Goal: Task Accomplishment & Management: Manage account settings

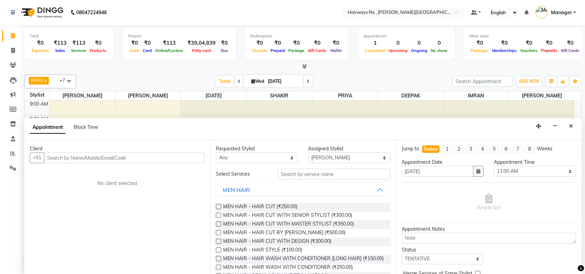
select select "12973"
select select "660"
select select "tentative"
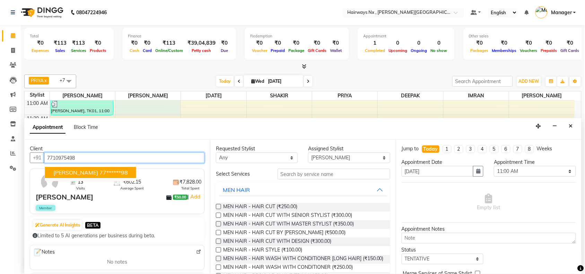
click at [99, 172] on ngb-highlight "77******98" at bounding box center [113, 172] width 28 height 7
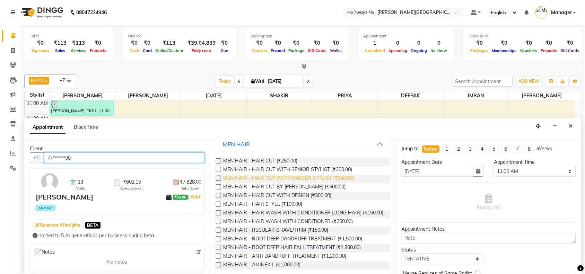
scroll to position [87, 0]
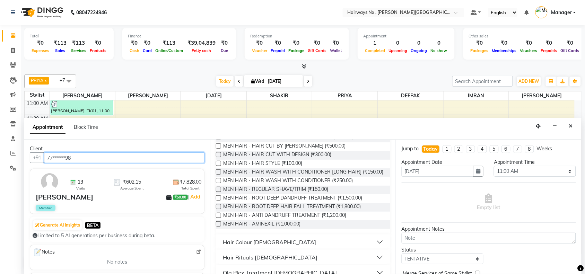
type input "77******98"
click at [218, 192] on label at bounding box center [218, 189] width 5 height 5
click at [218, 192] on input "checkbox" at bounding box center [218, 190] width 5 height 5
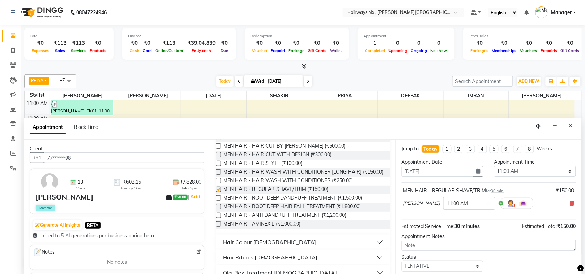
checkbox input "false"
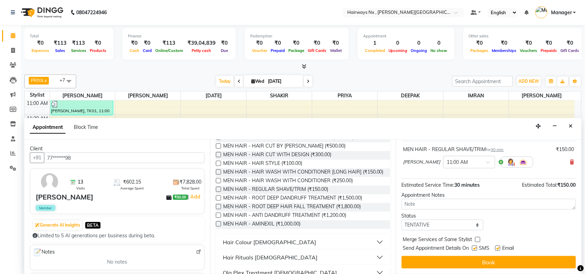
click at [472, 250] on label at bounding box center [474, 248] width 5 height 5
click at [472, 250] on input "checkbox" at bounding box center [474, 249] width 5 height 5
checkbox input "false"
click at [496, 249] on label at bounding box center [497, 248] width 5 height 5
click at [496, 249] on input "checkbox" at bounding box center [497, 249] width 5 height 5
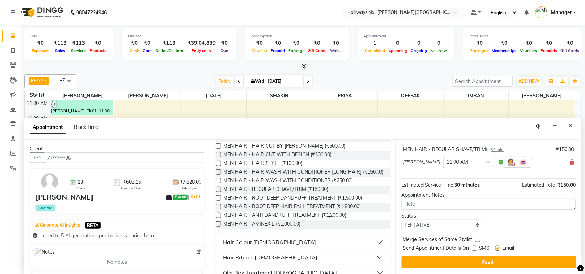
checkbox input "false"
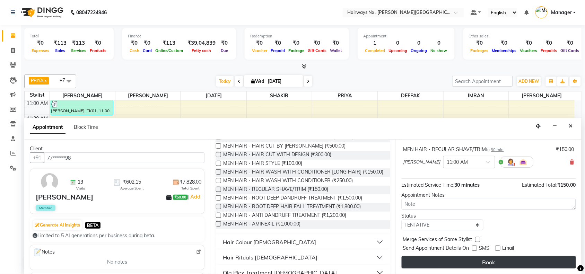
click at [499, 262] on button "Book" at bounding box center [489, 262] width 174 height 12
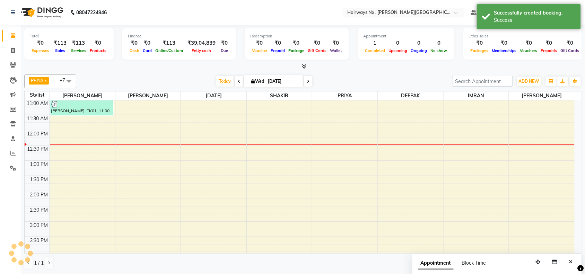
scroll to position [0, 0]
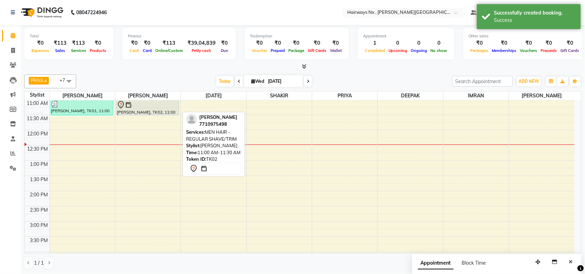
click at [151, 108] on div at bounding box center [148, 105] width 62 height 8
select select "7"
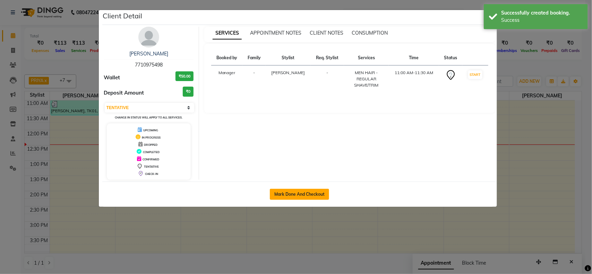
click at [281, 195] on button "Mark Done And Checkout" at bounding box center [299, 194] width 59 height 11
select select "service"
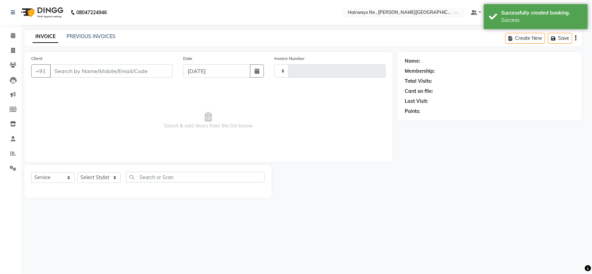
select select "3"
type input "1116"
select select "778"
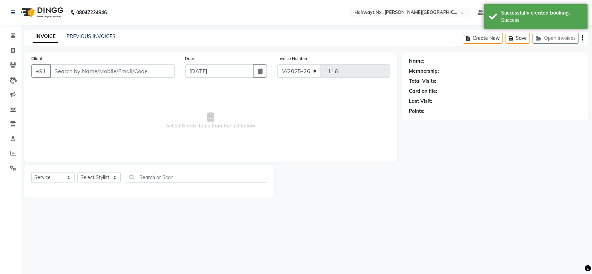
type input "77******98"
select select "12973"
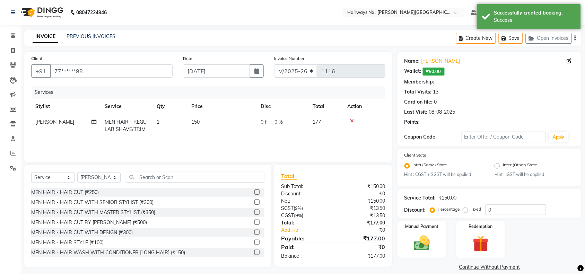
select select "1: Object"
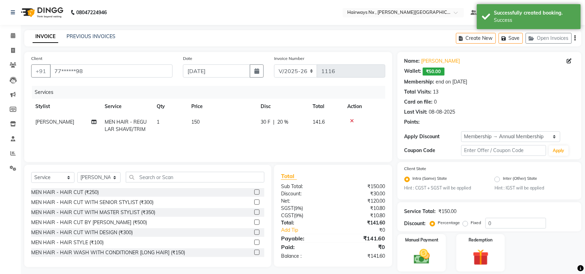
type input "20"
click at [299, 70] on select "INV/25-26 V/2025-26" at bounding box center [295, 70] width 43 height 13
select select "6959"
click at [274, 64] on select "INV/25-26 V/2025-26" at bounding box center [295, 70] width 43 height 13
type input "0967"
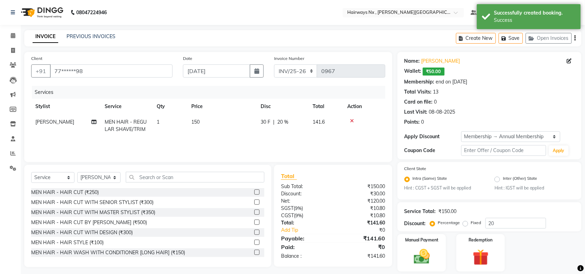
click at [575, 38] on icon "button" at bounding box center [575, 38] width 1 height 0
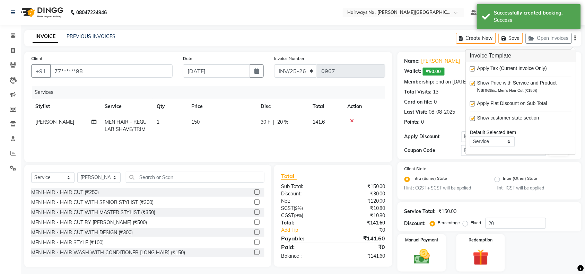
click at [472, 68] on label at bounding box center [472, 69] width 5 height 5
click at [472, 68] on input "checkbox" at bounding box center [472, 69] width 5 height 5
checkbox input "false"
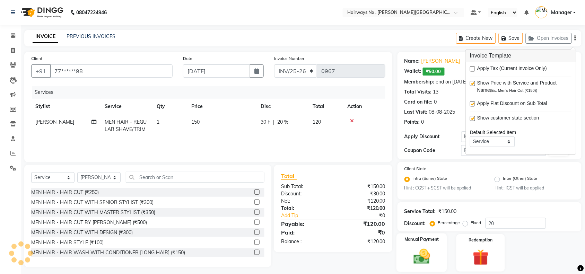
scroll to position [21, 0]
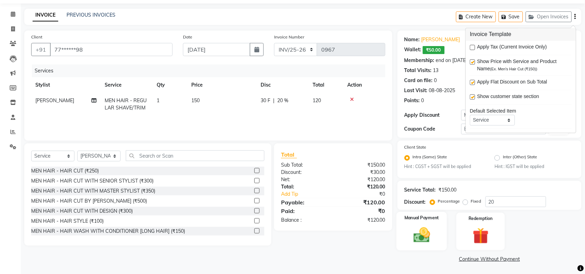
click at [408, 226] on img at bounding box center [421, 235] width 27 height 19
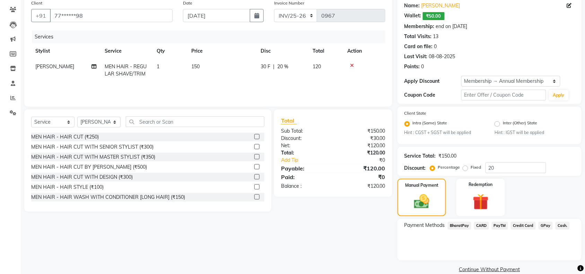
scroll to position [66, 0]
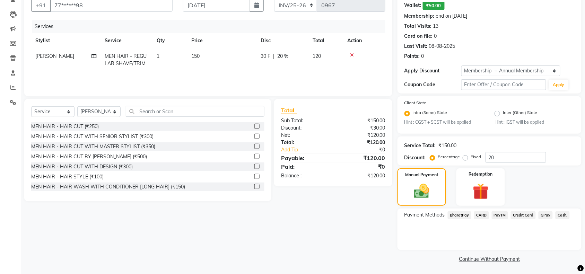
click at [556, 214] on span "Cash." at bounding box center [563, 215] width 14 height 8
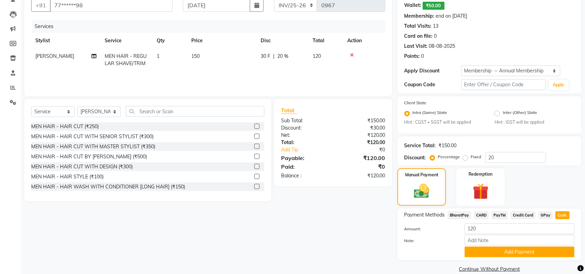
scroll to position [75, 0]
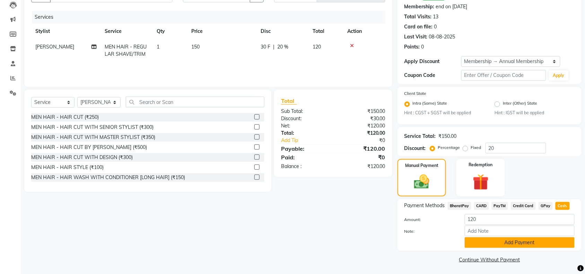
click at [504, 237] on button "Add Payment" at bounding box center [520, 242] width 110 height 11
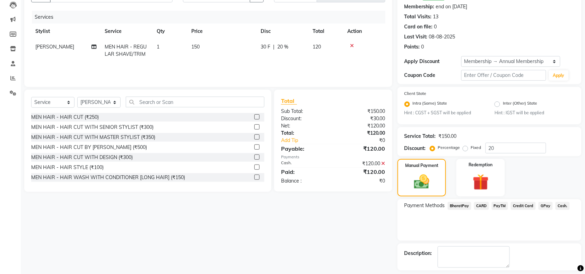
scroll to position [105, 0]
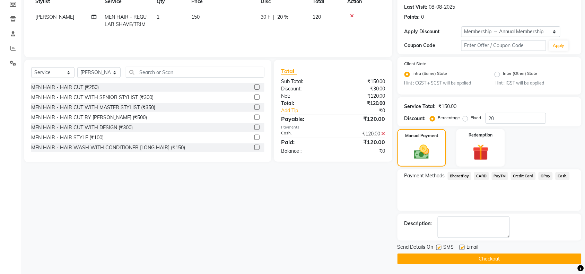
click at [437, 246] on label at bounding box center [438, 247] width 5 height 5
click at [437, 246] on input "checkbox" at bounding box center [438, 248] width 5 height 5
checkbox input "false"
drag, startPoint x: 462, startPoint y: 247, endPoint x: 467, endPoint y: 259, distance: 13.2
click at [462, 248] on label at bounding box center [462, 247] width 5 height 5
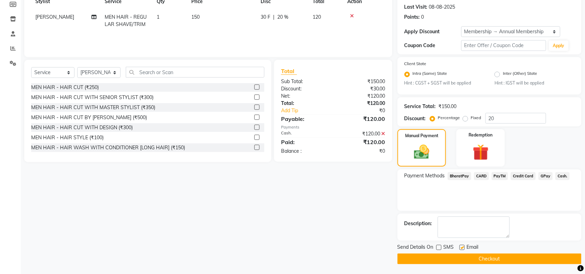
click at [462, 248] on input "checkbox" at bounding box center [462, 248] width 5 height 5
checkbox input "false"
click at [469, 259] on button "Checkout" at bounding box center [490, 259] width 184 height 11
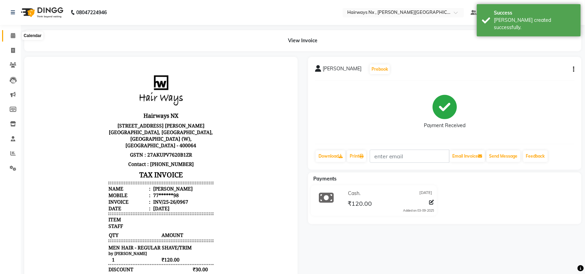
click at [13, 35] on icon at bounding box center [13, 35] width 5 height 5
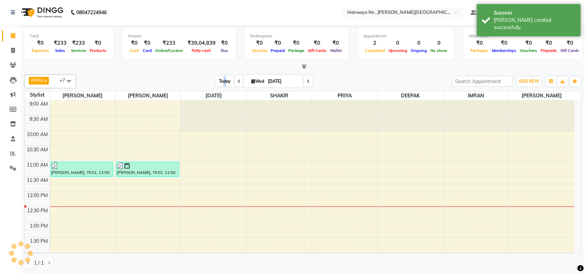
click at [223, 80] on span "Today" at bounding box center [224, 81] width 17 height 11
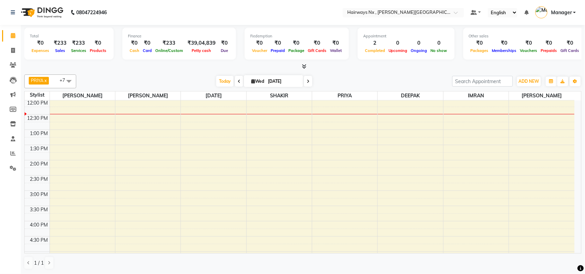
click at [217, 76] on div "PRIYA x RAJA x SHAKIR x SUJATA x MUZZAMIL x DEEPAK x IMRAN x UMAR x +7 Select A…" at bounding box center [302, 82] width 557 height 14
click at [228, 82] on span "Today" at bounding box center [224, 81] width 17 height 11
click at [229, 82] on span "Today" at bounding box center [224, 81] width 17 height 11
click at [231, 82] on span "Today" at bounding box center [224, 81] width 17 height 11
click at [225, 79] on span "Today" at bounding box center [224, 81] width 17 height 11
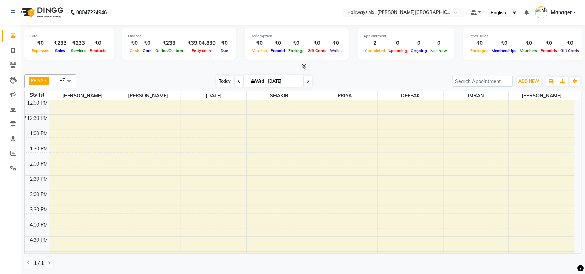
click at [218, 80] on span "Today" at bounding box center [224, 81] width 17 height 11
click at [177, 73] on div "PRIYA x RAJA x SHAKIR x SUJATA x MUZZAMIL x DEEPAK x IMRAN x UMAR x +7 Select A…" at bounding box center [302, 172] width 557 height 201
click at [217, 84] on span "Today" at bounding box center [224, 81] width 17 height 11
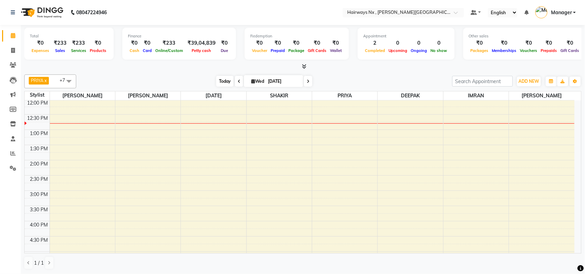
click at [223, 80] on span "Today" at bounding box center [224, 81] width 17 height 11
drag, startPoint x: 538, startPoint y: 115, endPoint x: 480, endPoint y: 96, distance: 60.3
click at [538, 113] on div "9:00 AM 9:30 AM 10:00 AM 10:30 AM 11:00 AM 11:30 AM 12:00 PM 12:30 PM 1:00 PM 1…" at bounding box center [300, 221] width 550 height 427
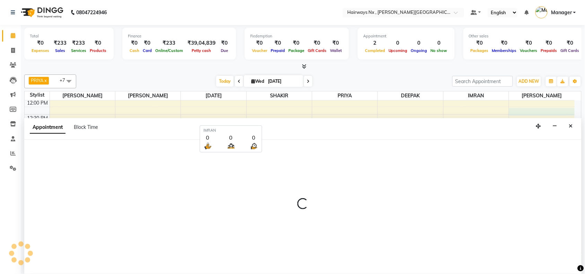
scroll to position [0, 0]
select select "86030"
select select "735"
select select "tentative"
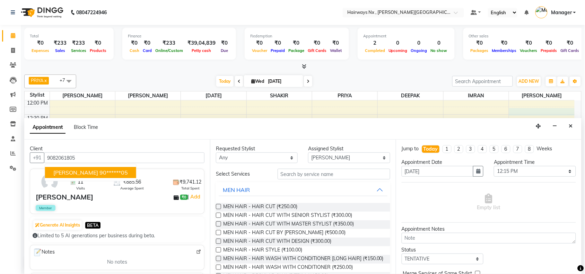
click at [80, 173] on span "SHATAKSHI" at bounding box center [75, 172] width 45 height 7
type input "90******05"
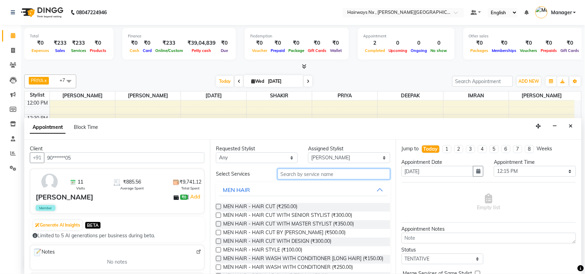
click at [293, 175] on input "text" at bounding box center [334, 174] width 113 height 11
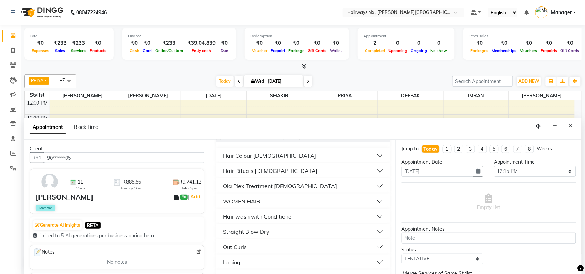
scroll to position [217, 0]
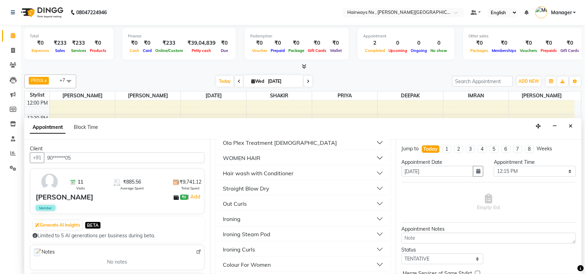
type input "I"
click at [247, 225] on button "Ironing" at bounding box center [303, 219] width 169 height 12
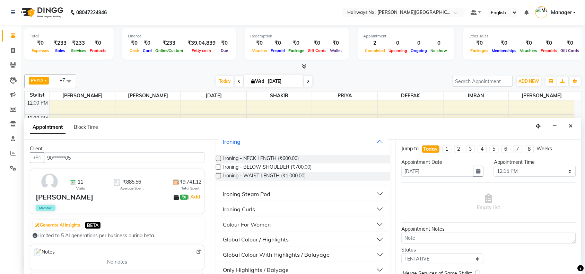
scroll to position [303, 0]
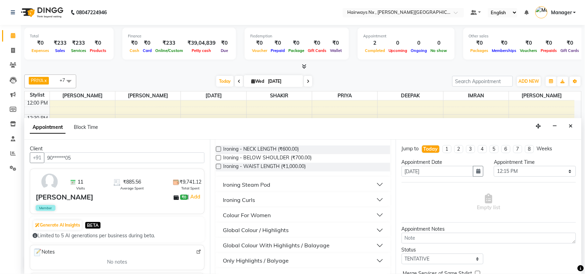
click at [249, 204] on div "Ironing Curls" at bounding box center [239, 200] width 32 height 8
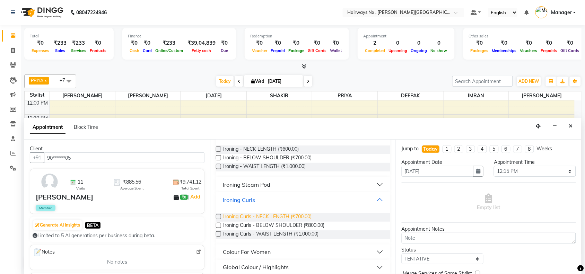
scroll to position [260, 0]
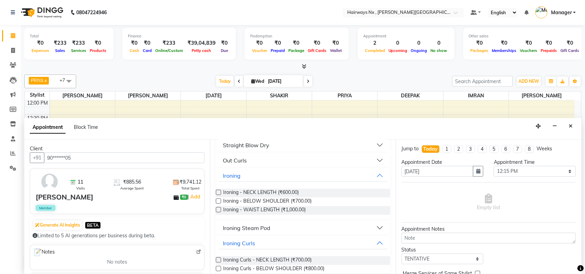
click at [261, 231] on div "Ironing Steam Pod" at bounding box center [246, 228] width 47 height 8
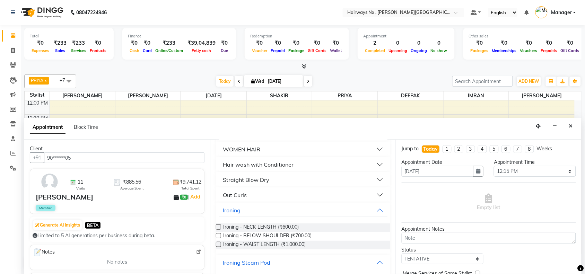
scroll to position [217, 0]
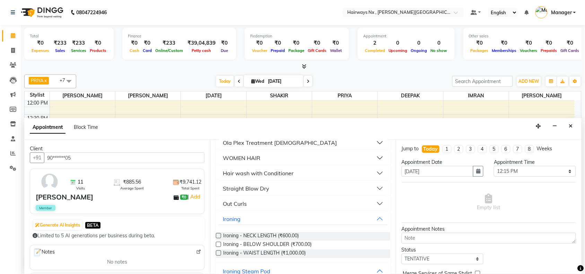
click at [217, 238] on label at bounding box center [218, 235] width 5 height 5
click at [217, 239] on input "checkbox" at bounding box center [218, 236] width 5 height 5
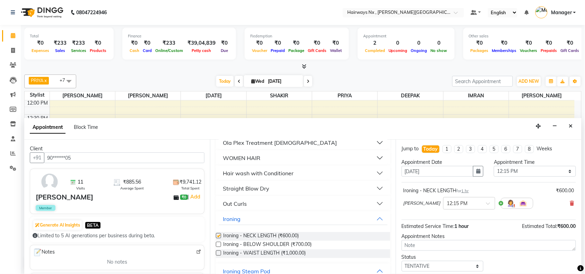
checkbox input "false"
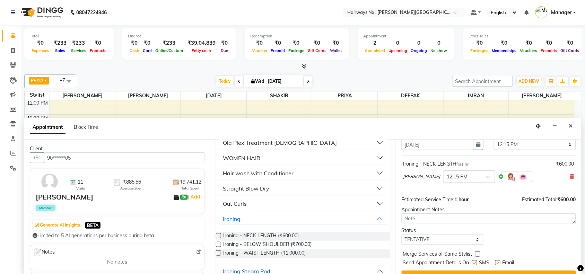
scroll to position [42, 0]
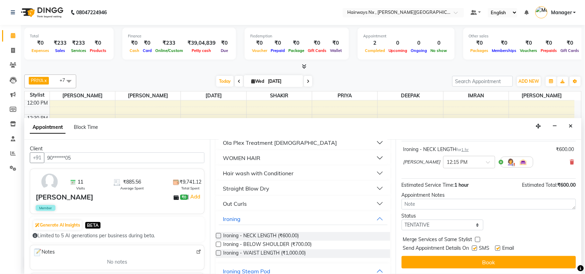
click at [476, 248] on label at bounding box center [474, 248] width 5 height 5
click at [476, 248] on input "checkbox" at bounding box center [474, 249] width 5 height 5
checkbox input "false"
click at [499, 250] on label at bounding box center [497, 248] width 5 height 5
click at [499, 250] on input "checkbox" at bounding box center [497, 249] width 5 height 5
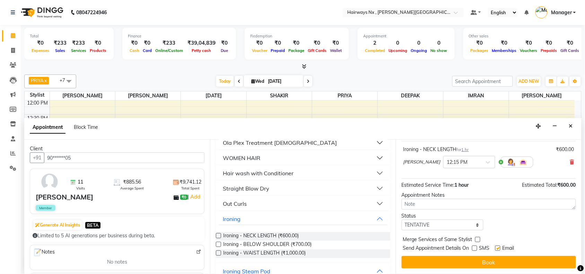
checkbox input "false"
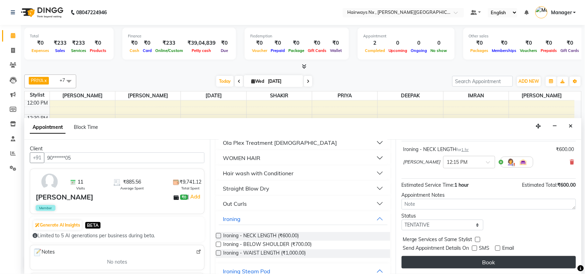
click at [498, 264] on button "Book" at bounding box center [489, 262] width 174 height 12
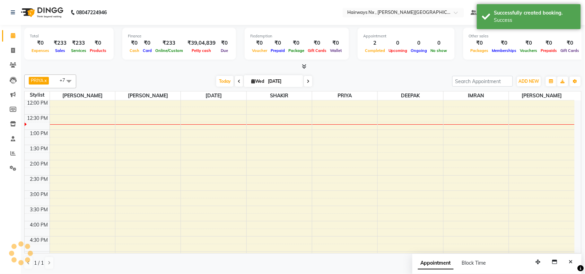
scroll to position [0, 0]
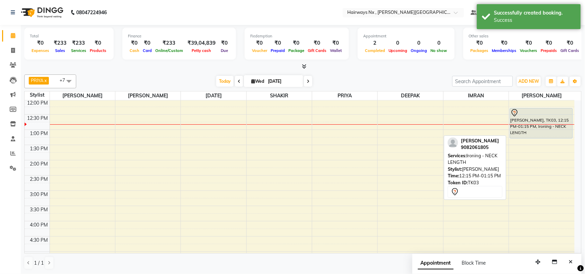
click at [546, 139] on div at bounding box center [541, 138] width 62 height 3
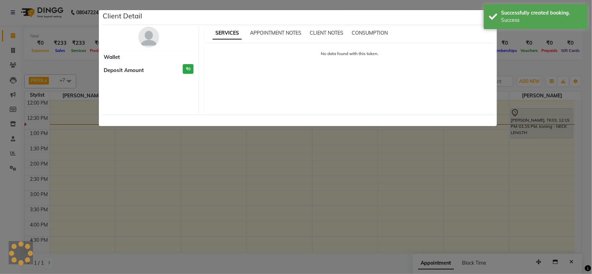
select select "7"
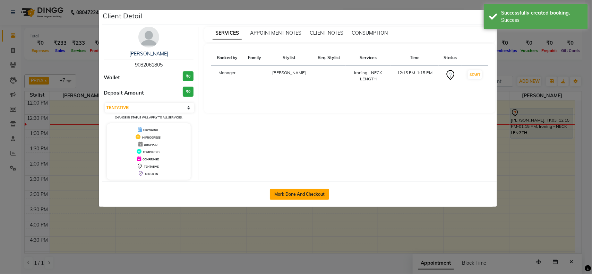
click at [304, 195] on button "Mark Done And Checkout" at bounding box center [299, 194] width 59 height 11
select select "service"
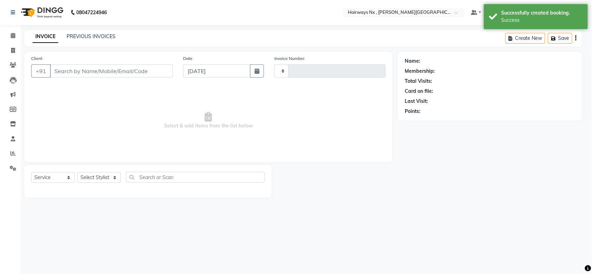
type input "1116"
select select "778"
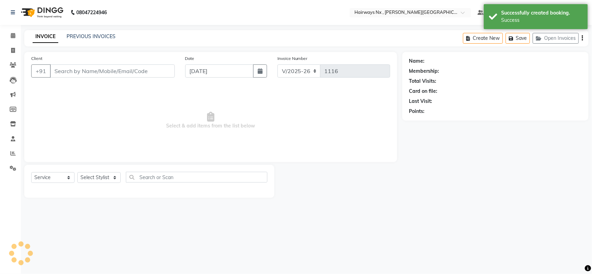
type input "90******05"
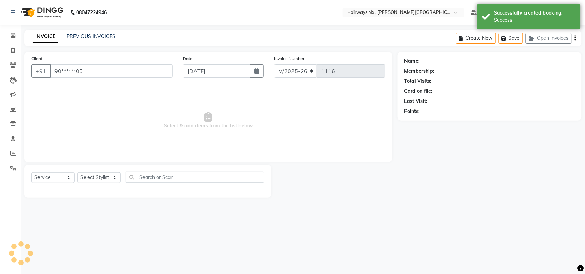
select select "86030"
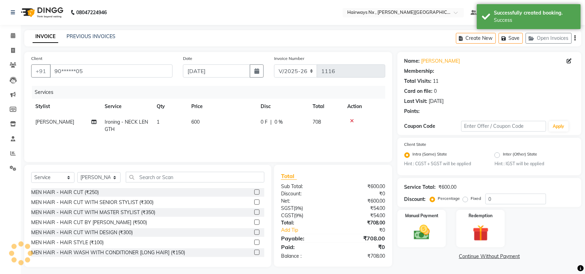
type input "20"
select select "1: Object"
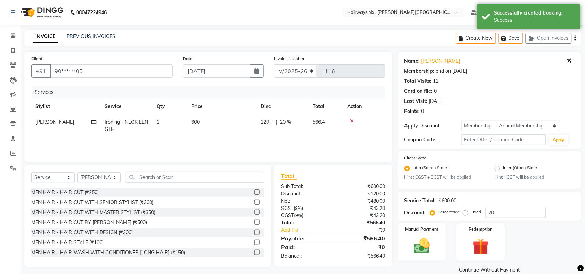
scroll to position [11, 0]
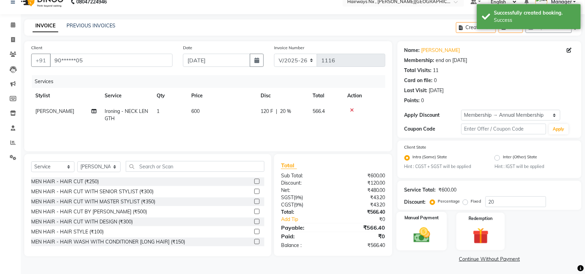
click at [423, 230] on img at bounding box center [421, 235] width 27 height 19
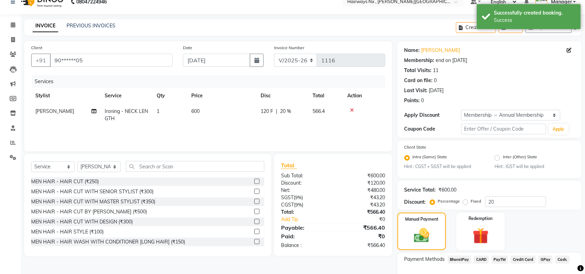
scroll to position [55, 0]
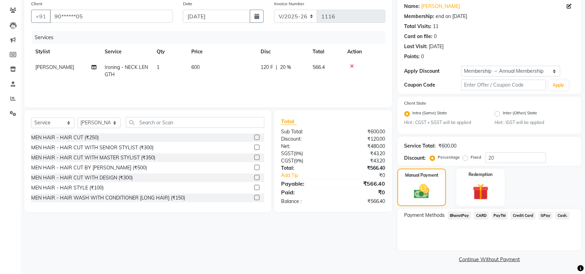
click at [539, 214] on span "GPay" at bounding box center [546, 216] width 14 height 8
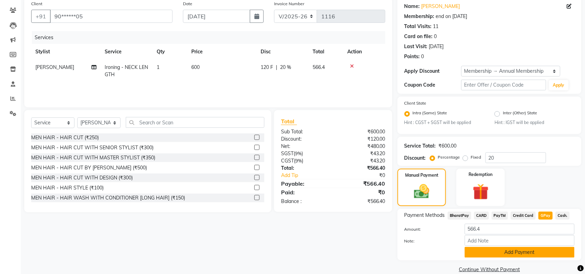
scroll to position [65, 0]
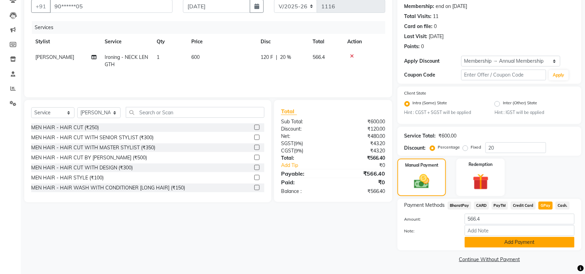
click at [510, 245] on button "Add Payment" at bounding box center [520, 242] width 110 height 11
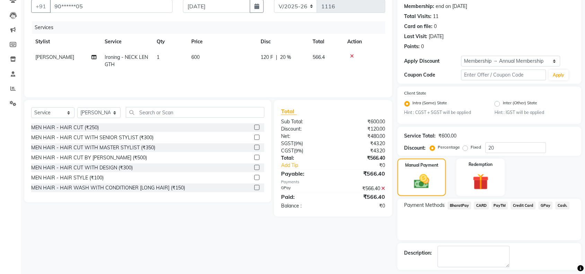
scroll to position [94, 0]
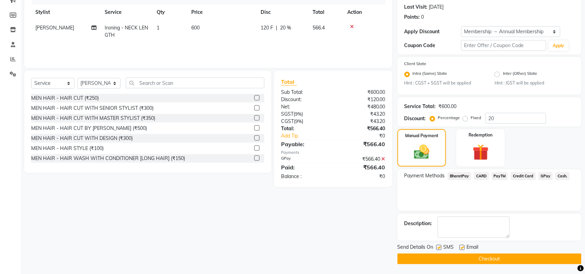
click at [477, 262] on button "Checkout" at bounding box center [490, 259] width 184 height 11
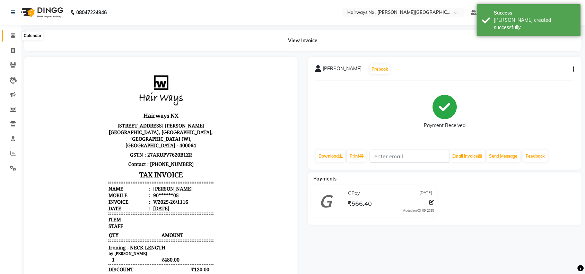
click at [11, 34] on icon at bounding box center [13, 35] width 5 height 5
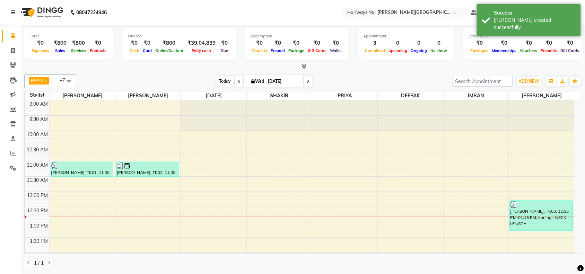
click at [225, 80] on span "Today" at bounding box center [224, 81] width 17 height 11
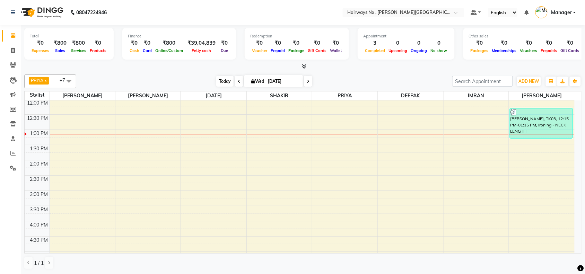
click at [227, 79] on span "Today" at bounding box center [224, 81] width 17 height 11
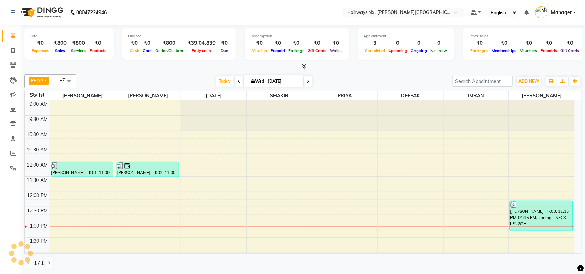
scroll to position [124, 0]
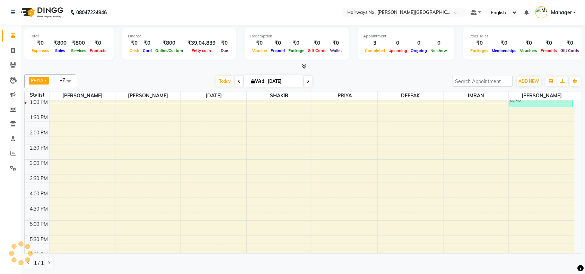
click at [131, 69] on div at bounding box center [302, 66] width 557 height 7
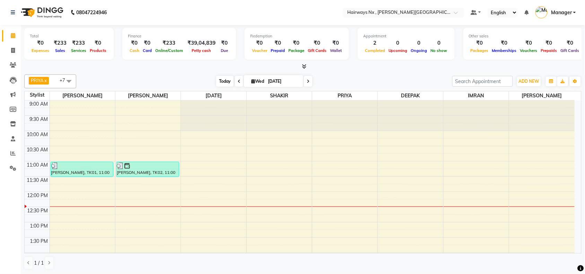
click at [227, 78] on span "Today" at bounding box center [224, 81] width 17 height 11
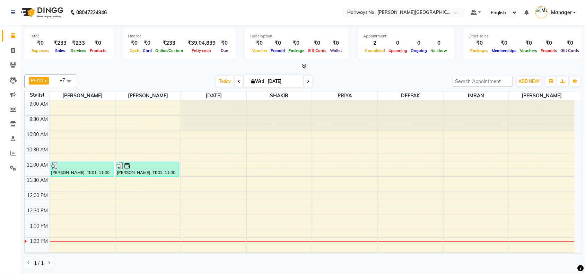
scroll to position [93, 0]
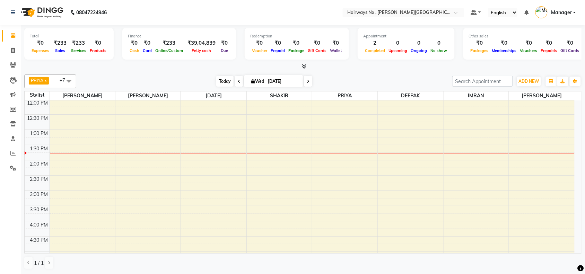
click at [217, 77] on span "Today" at bounding box center [224, 81] width 17 height 11
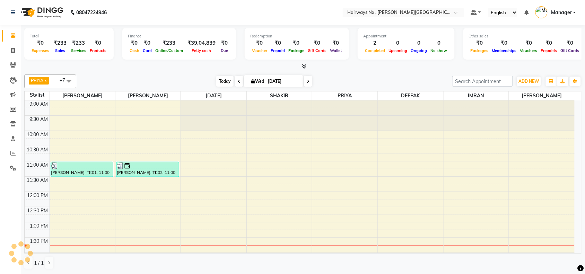
scroll to position [124, 0]
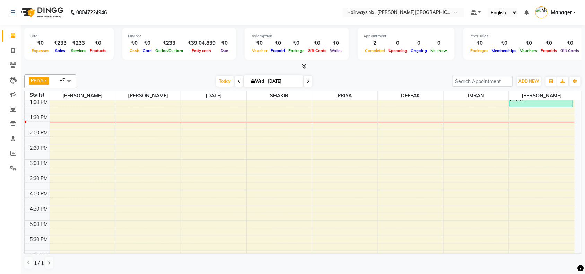
click at [347, 80] on div "Today Wed 03-09-2025" at bounding box center [264, 81] width 369 height 10
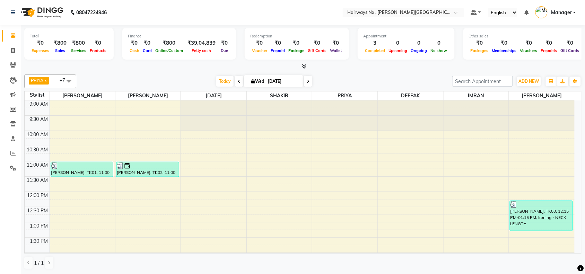
scroll to position [124, 0]
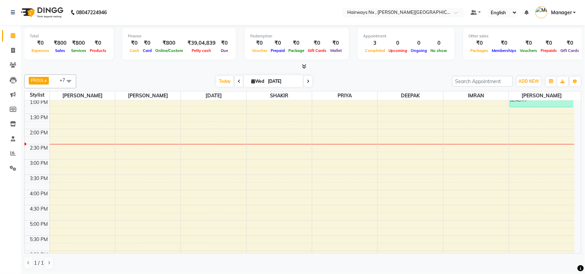
click at [225, 126] on div "9:00 AM 9:30 AM 10:00 AM 10:30 AM 11:00 AM 11:30 AM 12:00 PM 12:30 PM 1:00 PM 1…" at bounding box center [300, 190] width 550 height 427
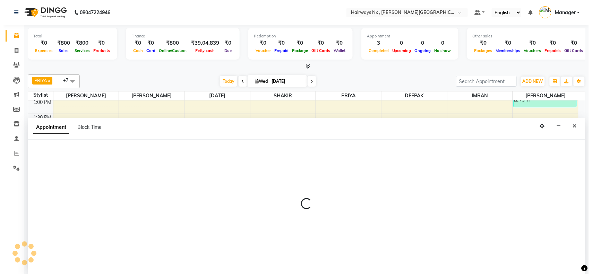
scroll to position [0, 0]
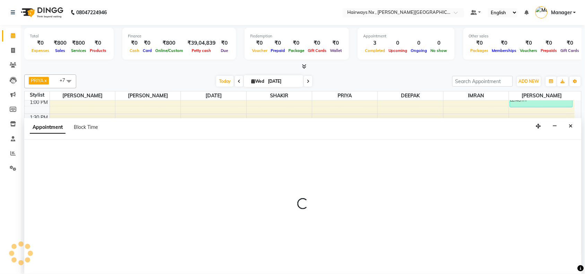
select select "66431"
select select "tentative"
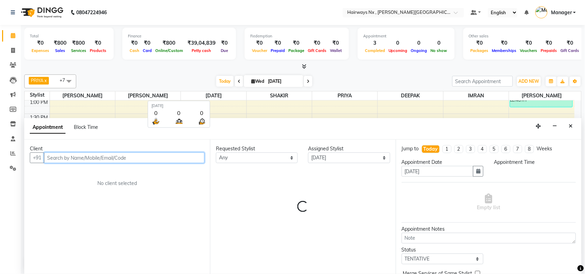
select select "825"
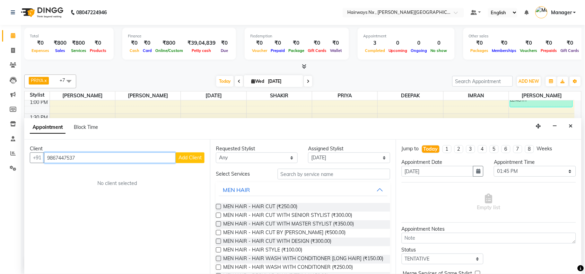
type input "9867447537"
click at [186, 158] on span "Add Client" at bounding box center [190, 158] width 23 height 6
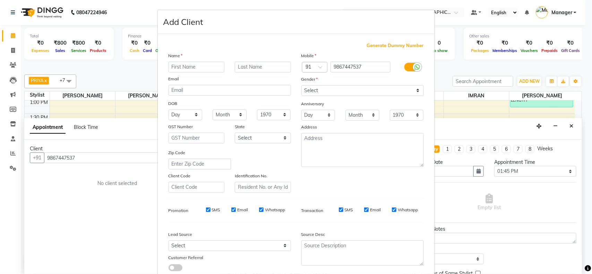
click at [180, 65] on input "text" at bounding box center [196, 67] width 56 height 11
type input "RUBINA"
click at [323, 89] on select "Select Male Female Other Prefer Not To Say" at bounding box center [362, 90] width 122 height 11
select select "female"
click at [301, 85] on select "Select Male Female Other Prefer Not To Say" at bounding box center [362, 90] width 122 height 11
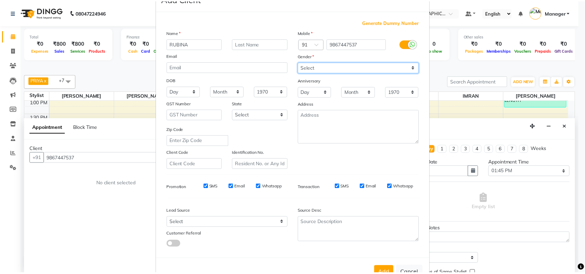
scroll to position [43, 0]
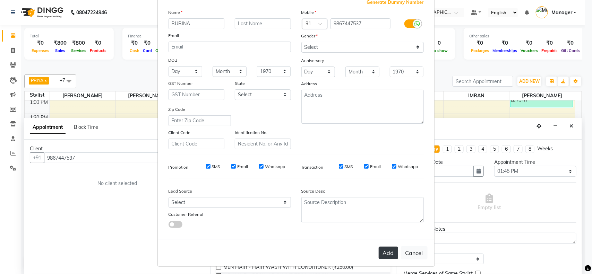
click at [388, 253] on button "Add" at bounding box center [388, 253] width 19 height 12
type input "98******37"
select select
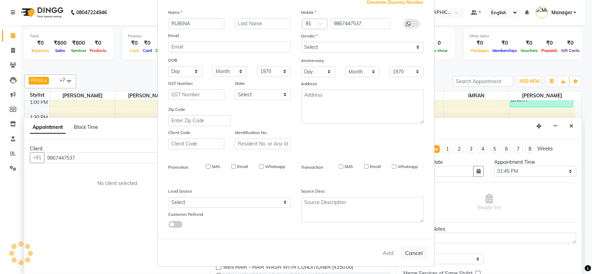
select select
checkbox input "false"
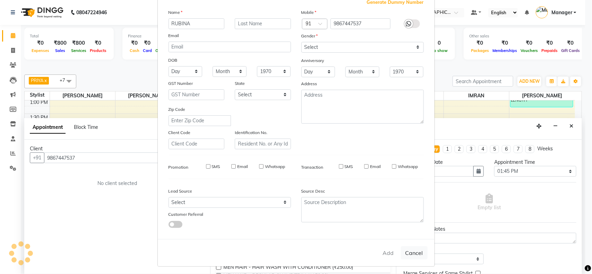
checkbox input "false"
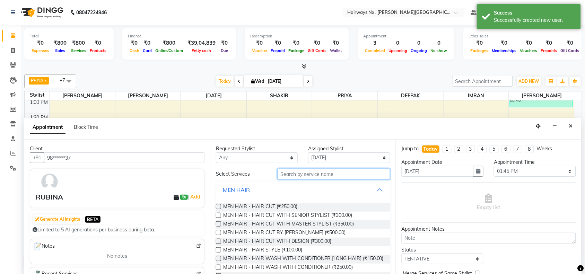
click at [295, 174] on input "text" at bounding box center [334, 174] width 113 height 11
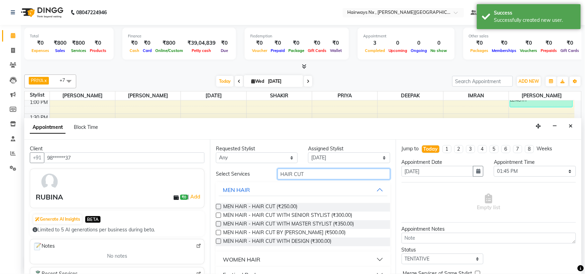
scroll to position [13, 0]
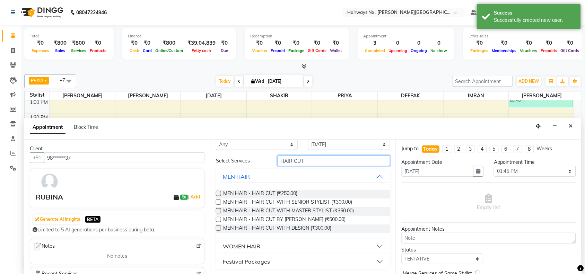
type input "HAIR CUT"
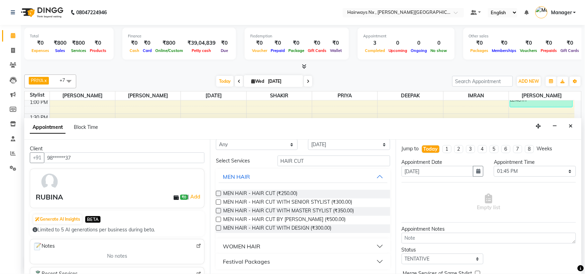
click at [260, 242] on div "WOMEN HAIR" at bounding box center [241, 246] width 37 height 8
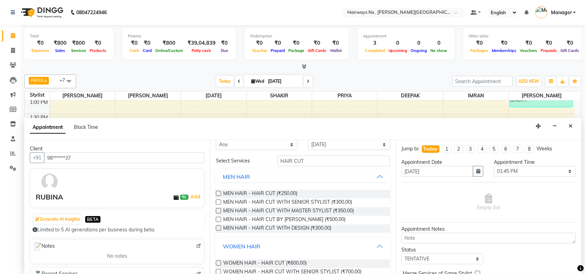
scroll to position [77, 0]
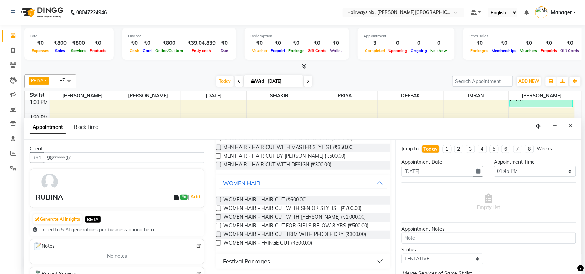
click at [218, 199] on label at bounding box center [218, 199] width 5 height 5
click at [218, 199] on input "checkbox" at bounding box center [218, 200] width 5 height 5
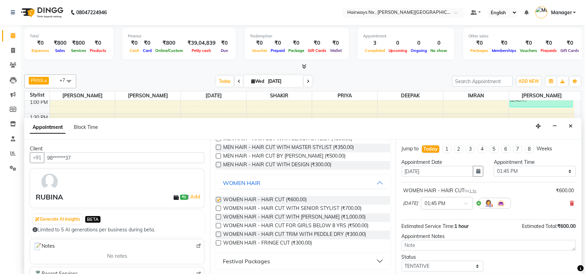
checkbox input "false"
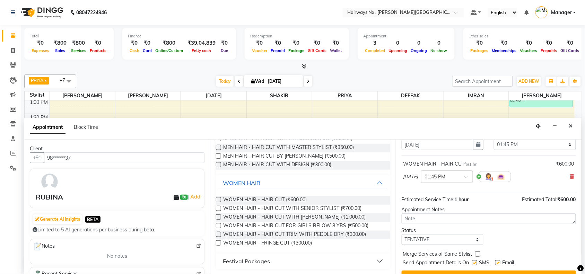
scroll to position [42, 0]
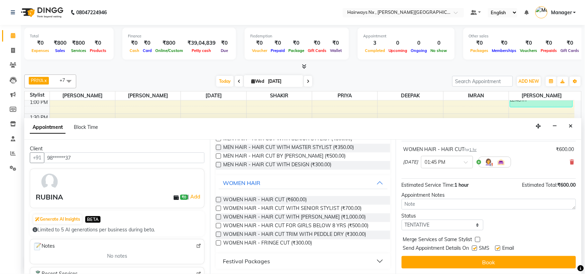
click at [476, 247] on label at bounding box center [474, 248] width 5 height 5
click at [476, 247] on input "checkbox" at bounding box center [474, 249] width 5 height 5
checkbox input "false"
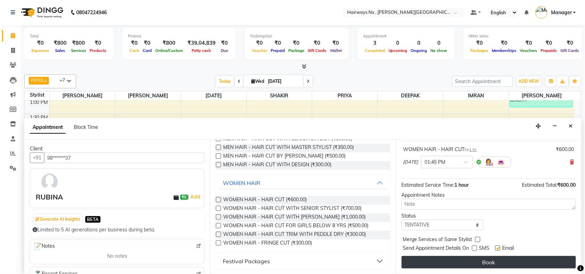
click at [485, 259] on button "Book" at bounding box center [489, 262] width 174 height 12
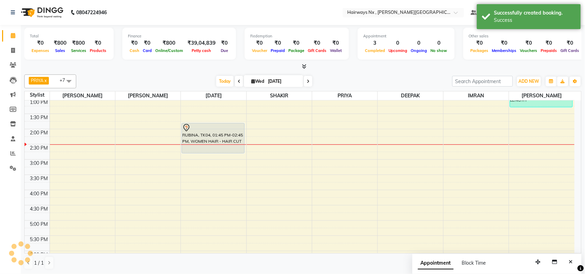
scroll to position [0, 0]
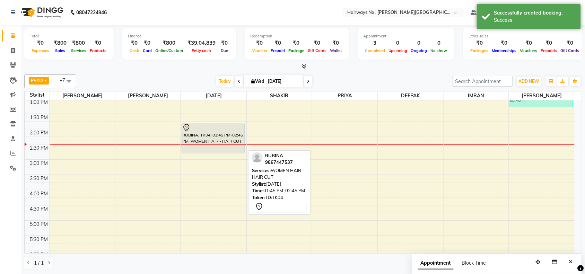
click at [212, 136] on div "RUBINA, TK04, 01:45 PM-02:45 PM, WOMEN HAIR - HAIR CUT" at bounding box center [213, 138] width 62 height 30
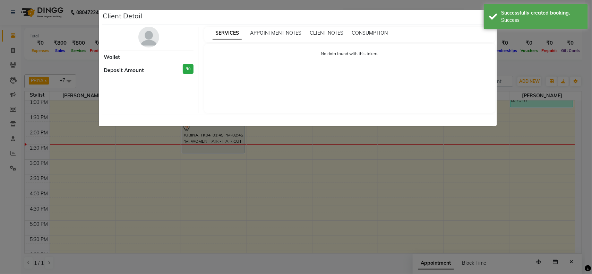
select select "7"
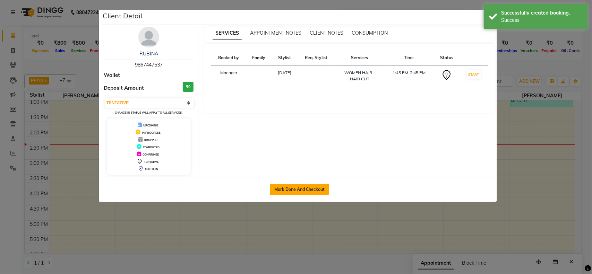
click at [306, 192] on button "Mark Done And Checkout" at bounding box center [299, 189] width 59 height 11
select select "778"
select select "service"
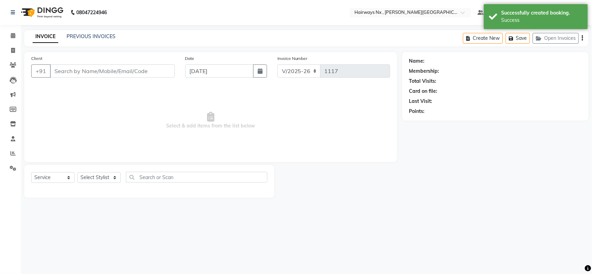
type input "98******37"
select select "66431"
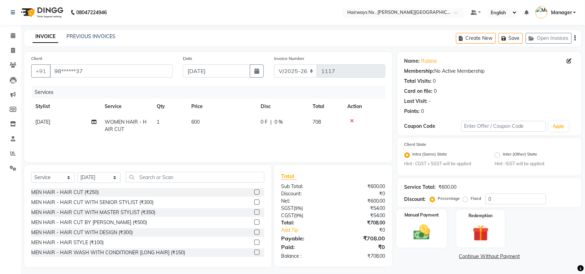
click at [428, 229] on img at bounding box center [421, 232] width 27 height 19
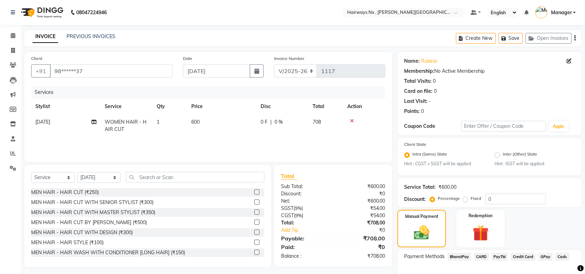
click at [545, 255] on span "GPay" at bounding box center [546, 257] width 14 height 8
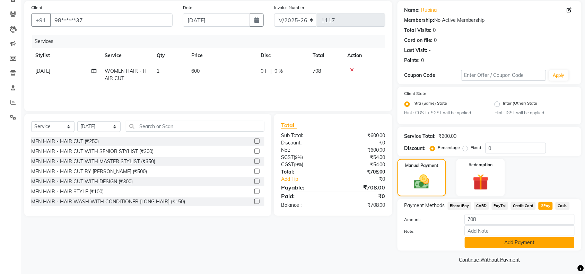
click at [541, 243] on button "Add Payment" at bounding box center [520, 242] width 110 height 11
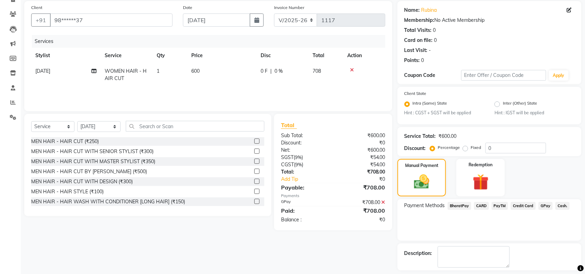
scroll to position [81, 0]
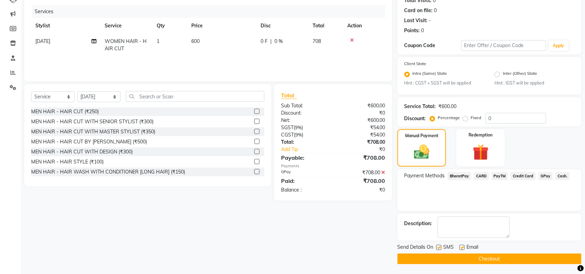
click at [498, 258] on button "Checkout" at bounding box center [490, 259] width 184 height 11
